Goal: Information Seeking & Learning: Learn about a topic

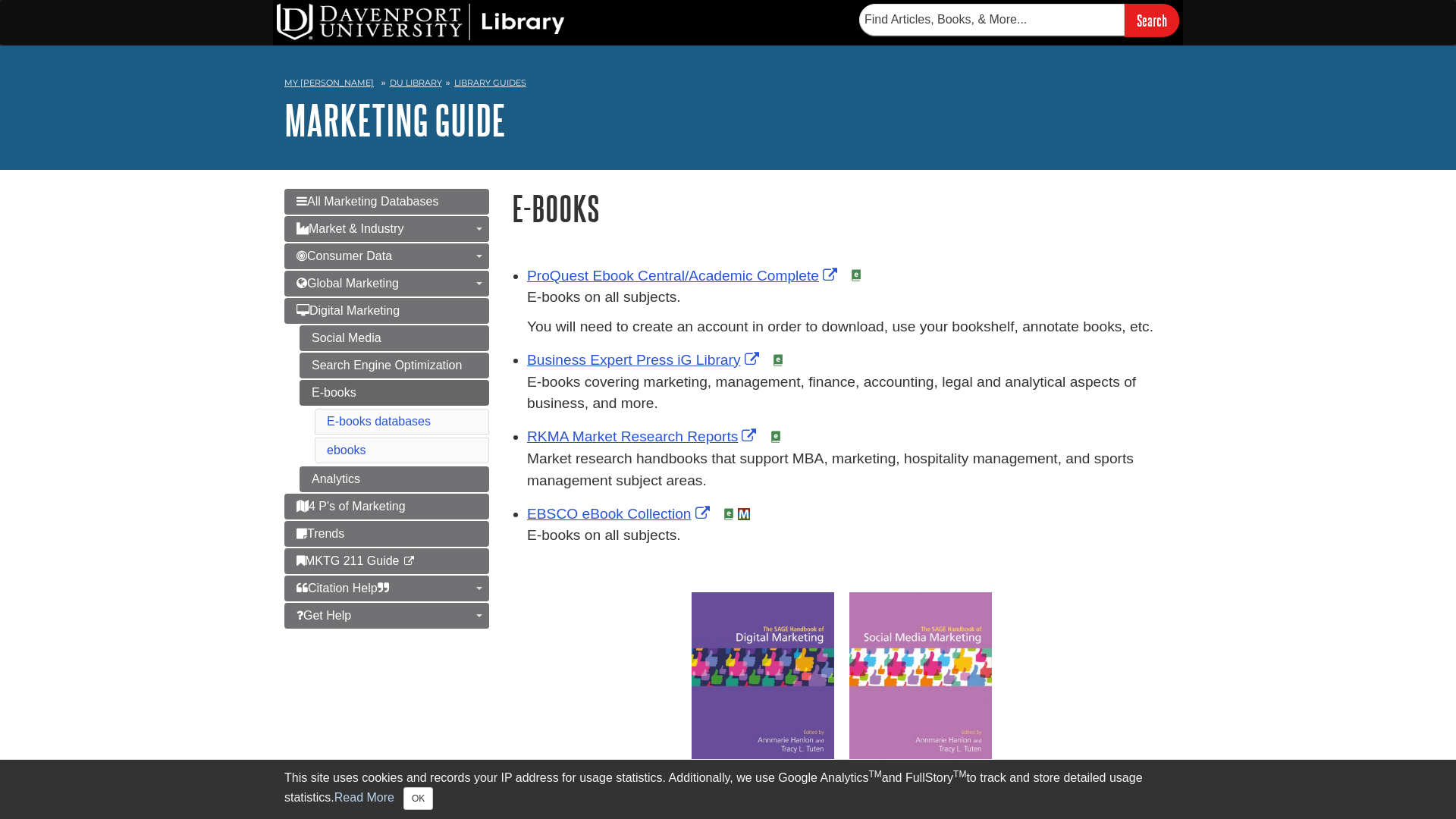
scroll to position [37, 659]
